Goal: Book appointment/travel/reservation

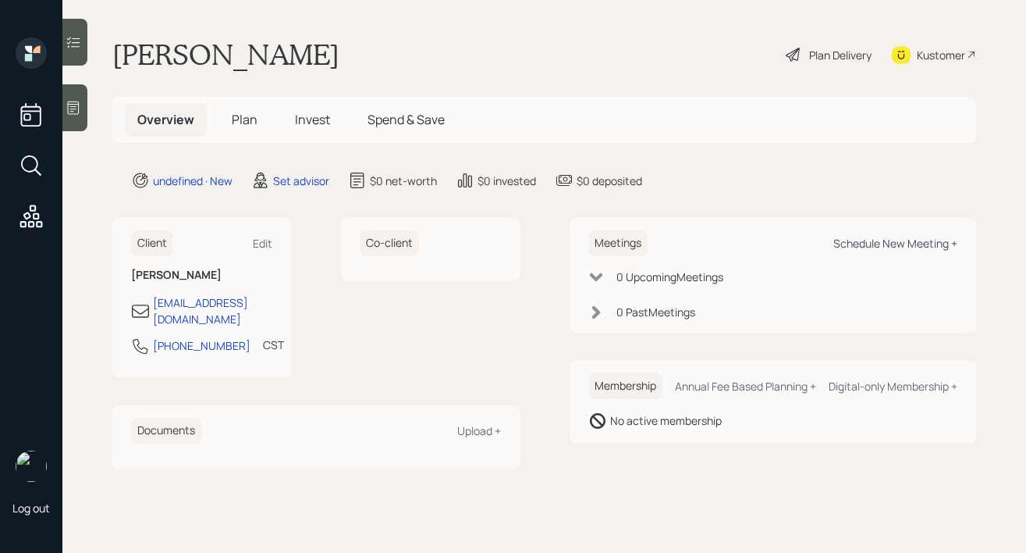
click at [891, 245] on div "Schedule New Meeting +" at bounding box center [896, 243] width 124 height 15
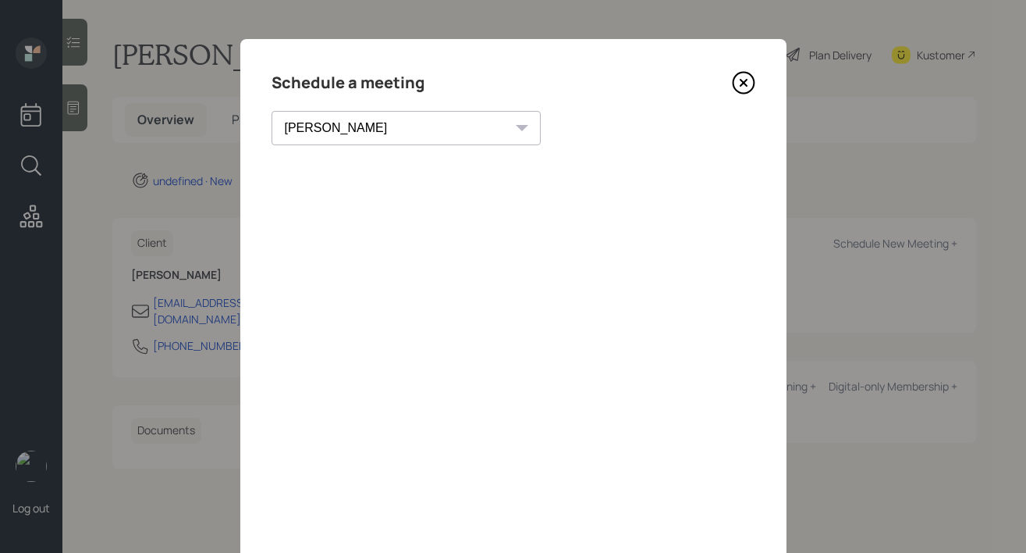
click at [358, 117] on select "[PERSON_NAME] [PERSON_NAME] [PERSON_NAME] [PERSON_NAME] [PERSON_NAME] [PERSON_N…" at bounding box center [406, 128] width 269 height 34
click at [272, 111] on select "[PERSON_NAME] [PERSON_NAME] [PERSON_NAME] [PERSON_NAME] [PERSON_NAME] [PERSON_N…" at bounding box center [406, 128] width 269 height 34
click at [323, 130] on select "[PERSON_NAME] [PERSON_NAME] [PERSON_NAME] [PERSON_NAME] [PERSON_NAME] [PERSON_N…" at bounding box center [406, 128] width 269 height 34
select select "d946c976-65aa-4529-ac9d-02c4f1114fc0"
click at [272, 111] on select "[PERSON_NAME] [PERSON_NAME] [PERSON_NAME] [PERSON_NAME] [PERSON_NAME] [PERSON_N…" at bounding box center [406, 128] width 269 height 34
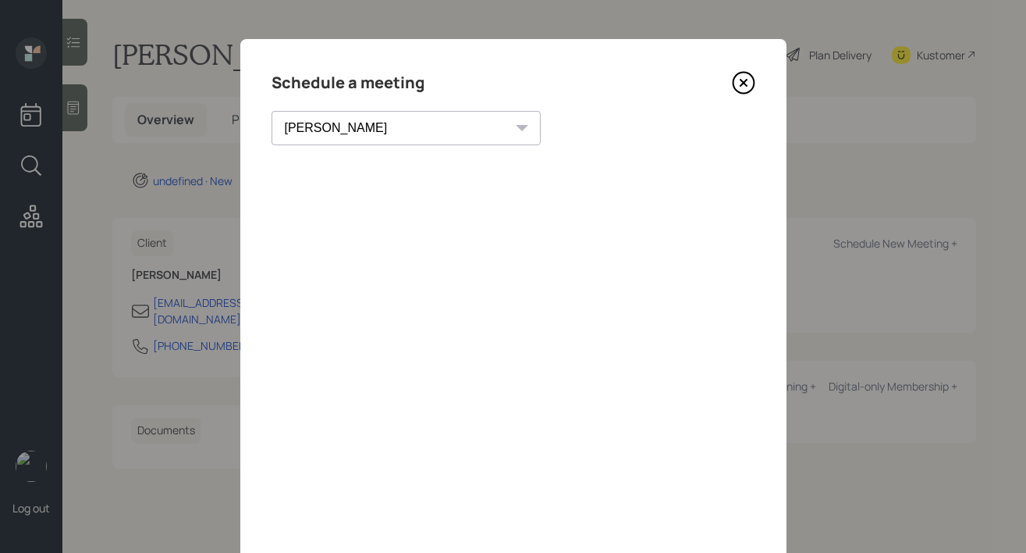
scroll to position [1, 0]
click at [740, 86] on icon at bounding box center [743, 81] width 23 height 23
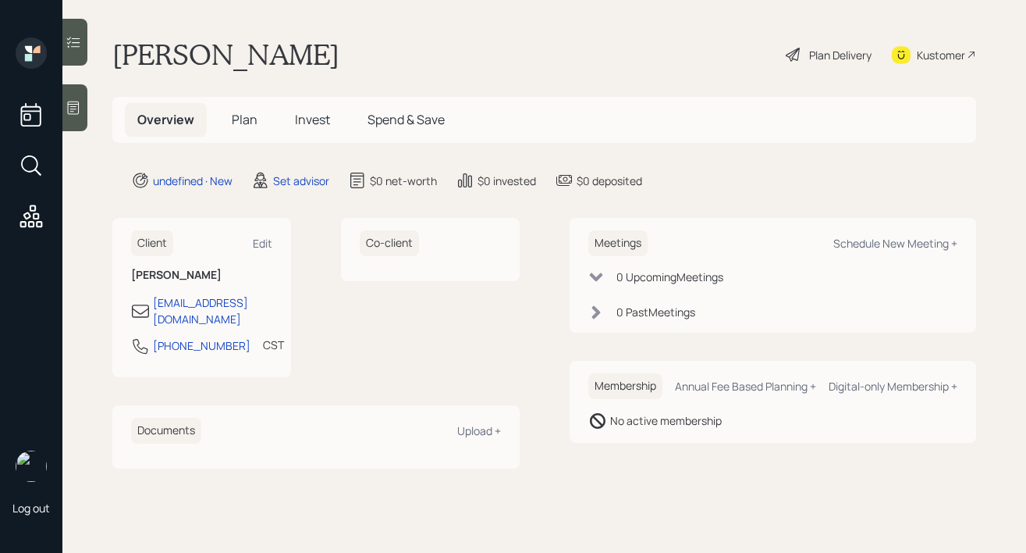
click at [79, 103] on icon at bounding box center [74, 107] width 12 height 13
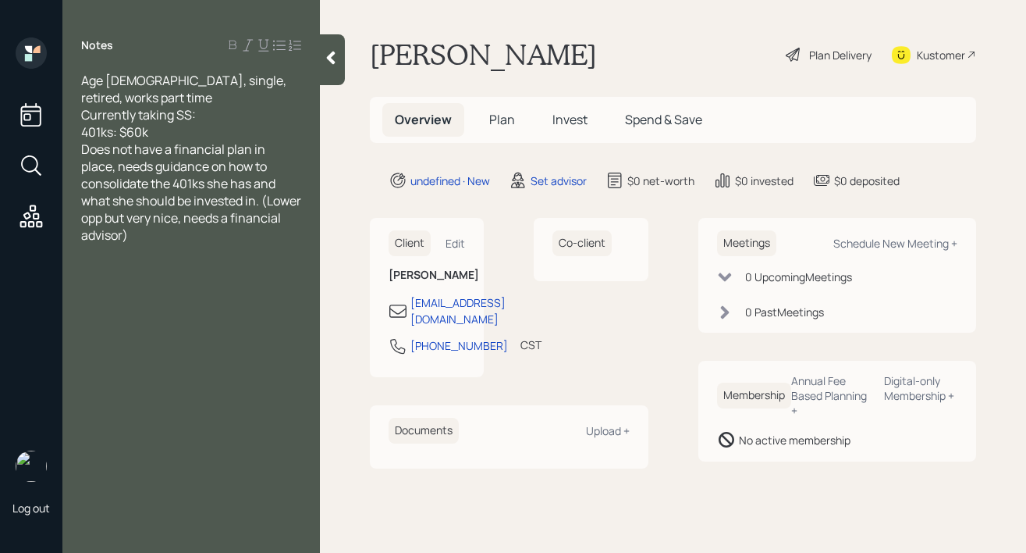
click at [261, 123] on div "401ks: $60k" at bounding box center [191, 131] width 220 height 17
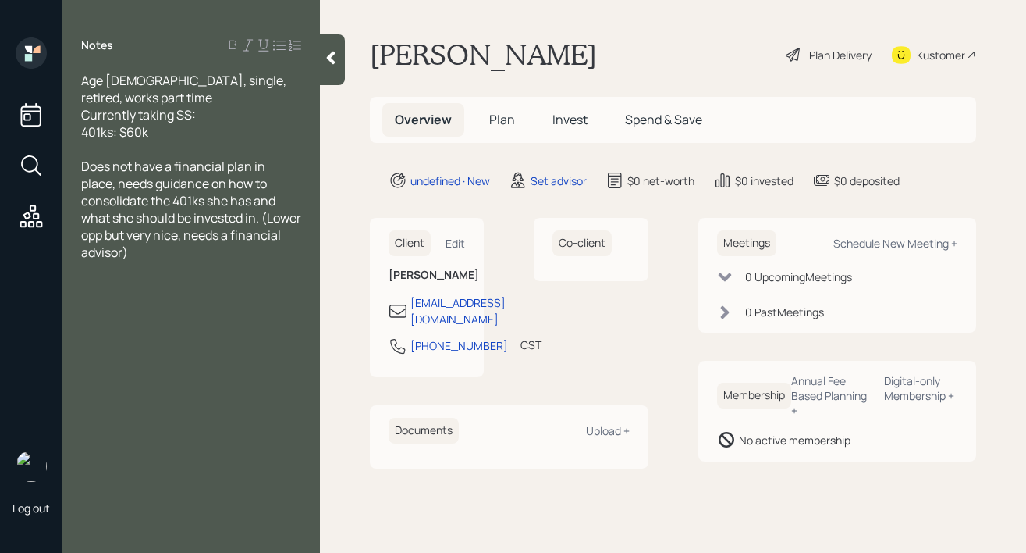
click at [341, 48] on div at bounding box center [332, 59] width 25 height 51
